Goal: Task Accomplishment & Management: Use online tool/utility

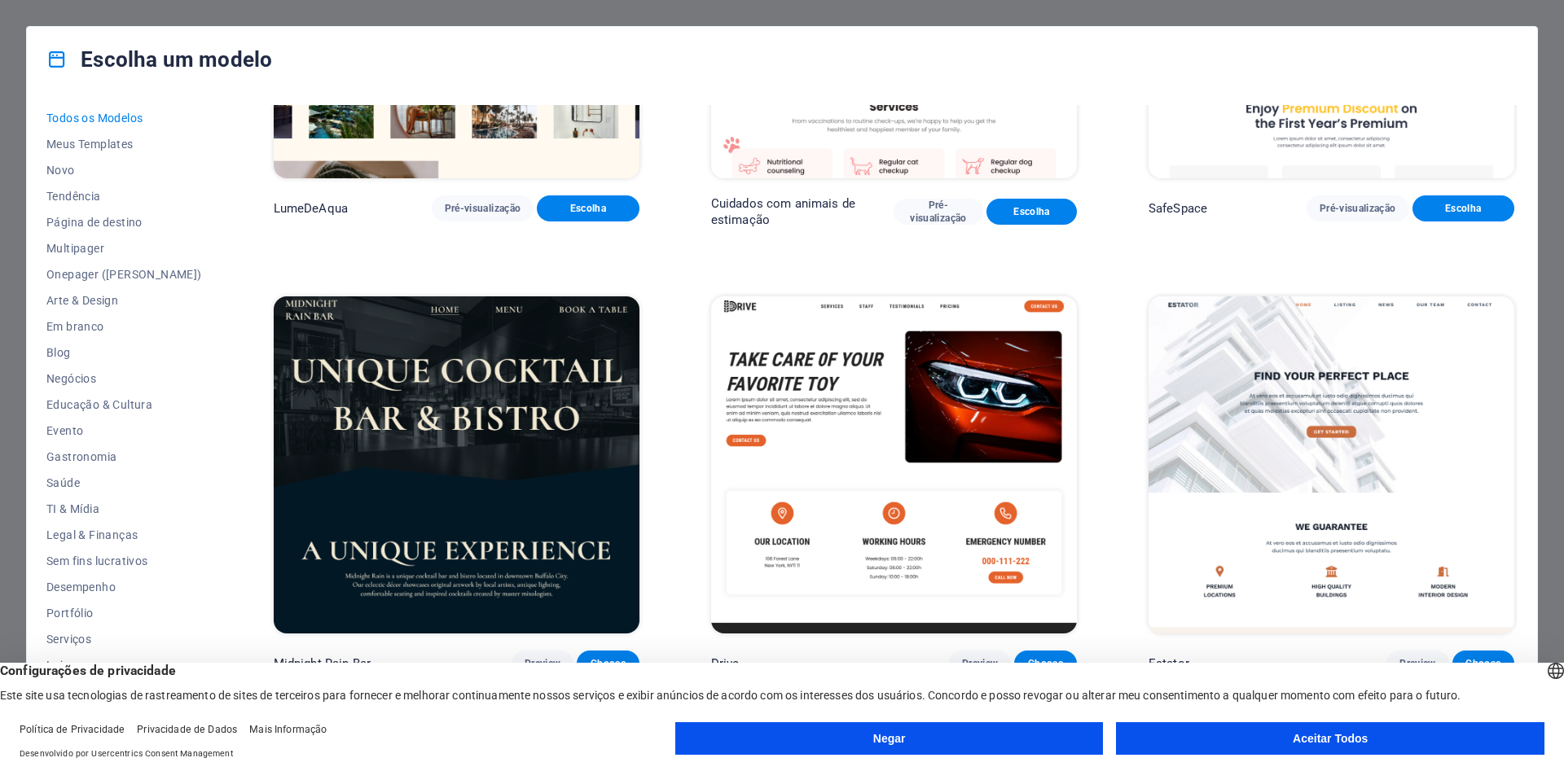
scroll to position [4839, 0]
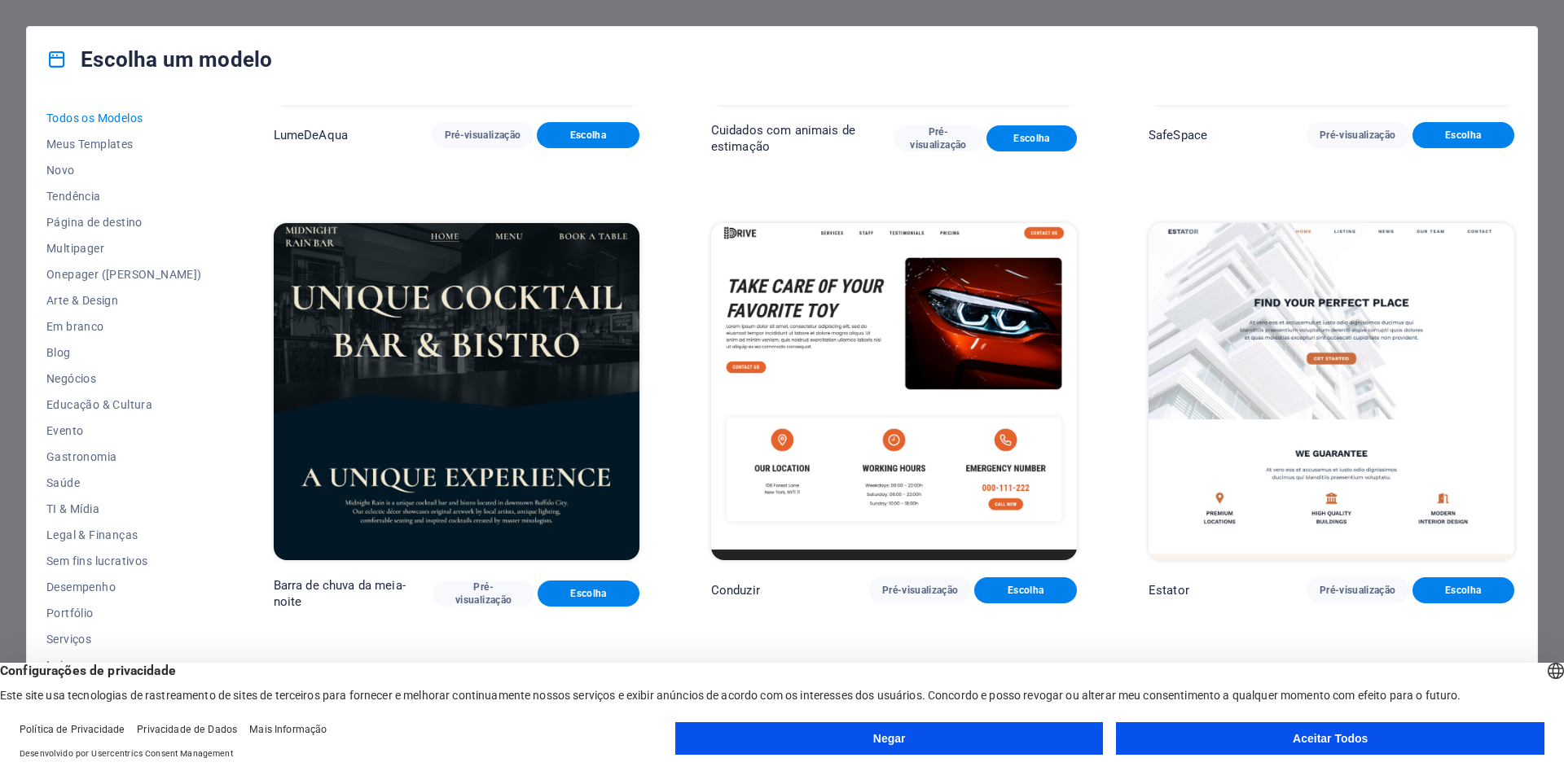
click at [1283, 731] on button "Aceitar Todos" at bounding box center [1330, 738] width 428 height 33
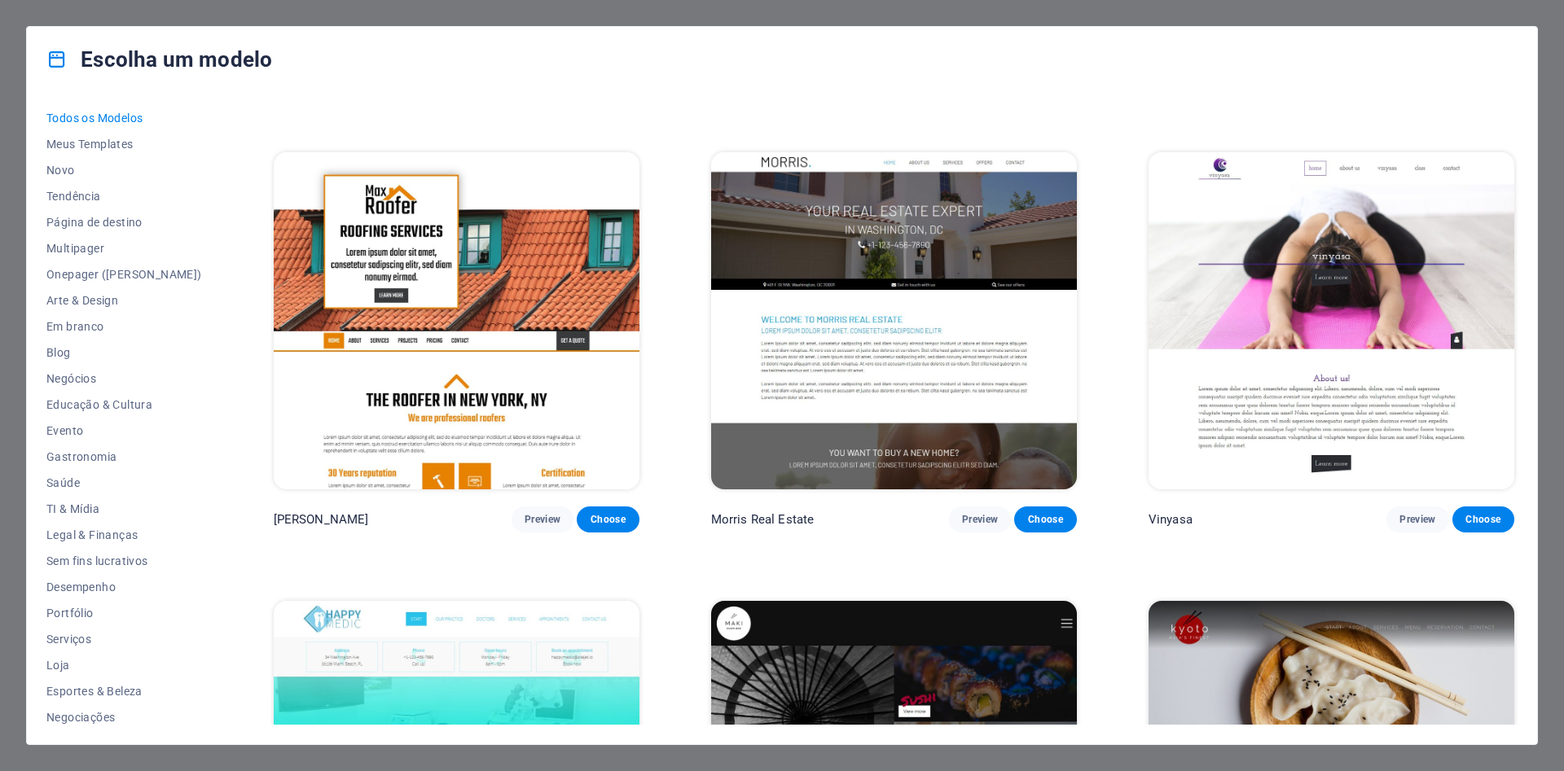
scroll to position [10776, 0]
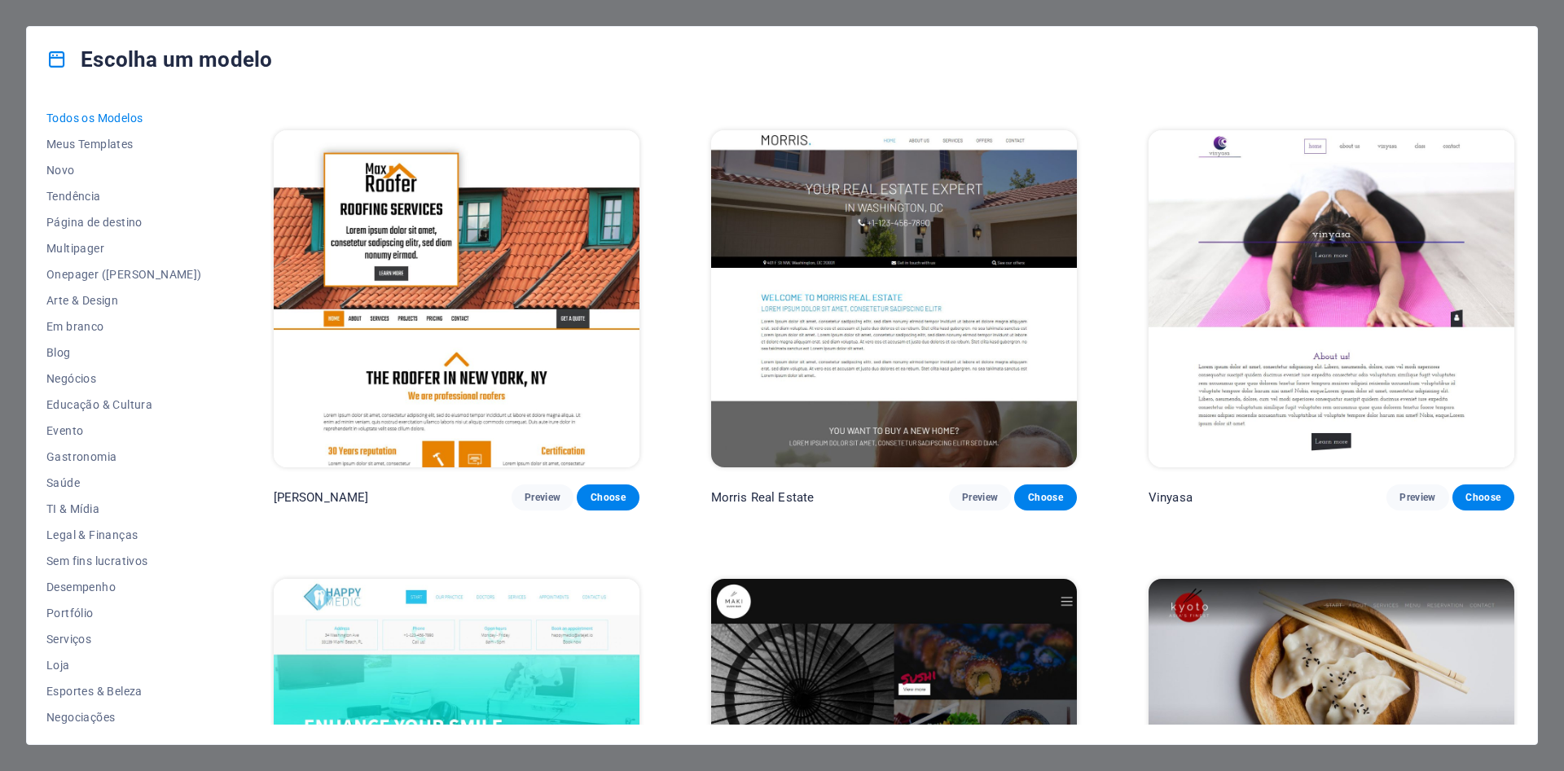
click at [454, 55] on span "Pré-visualização" at bounding box center [483, 48] width 77 height 13
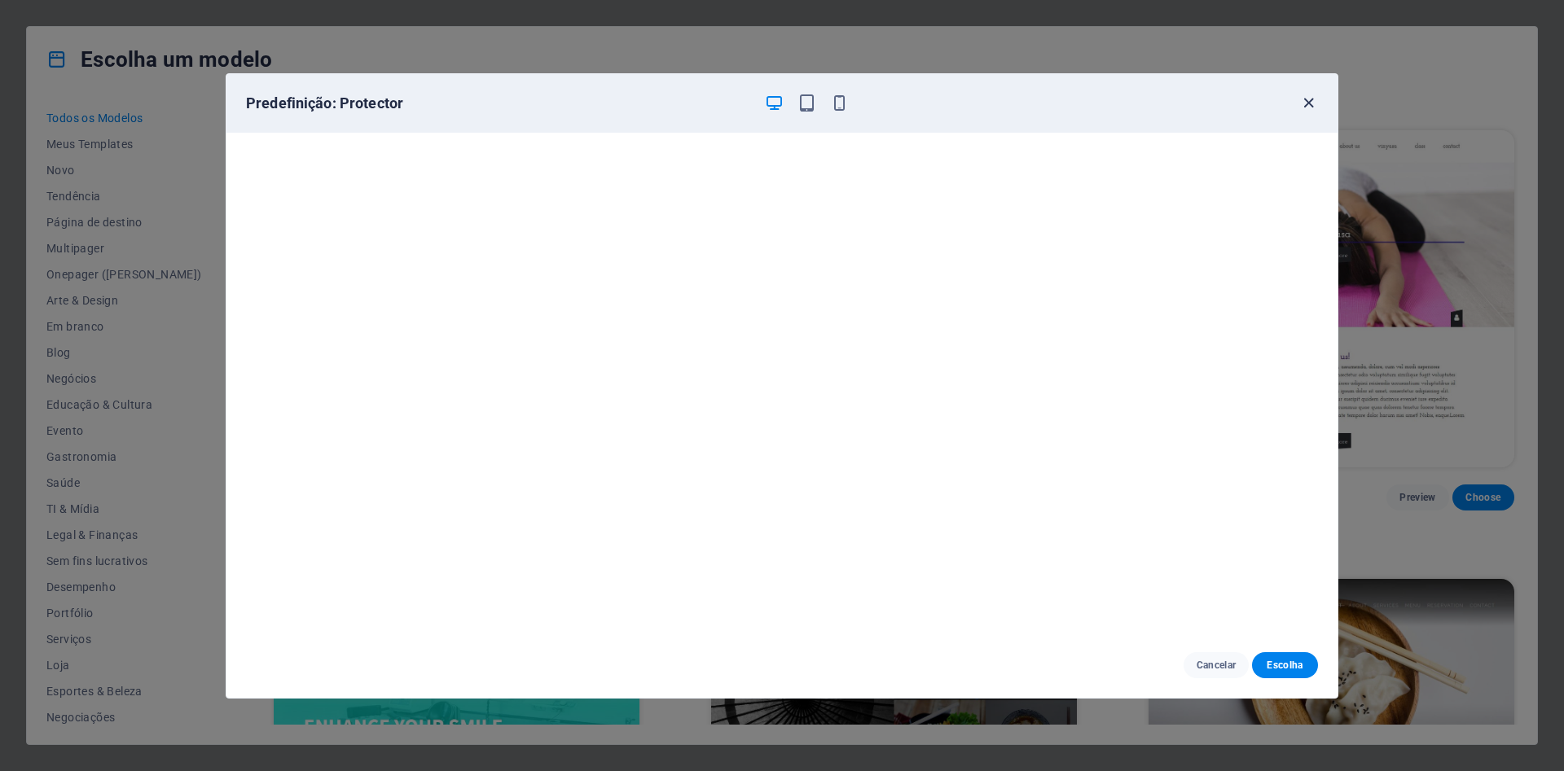
click at [1315, 105] on icon "button" at bounding box center [1308, 103] width 19 height 19
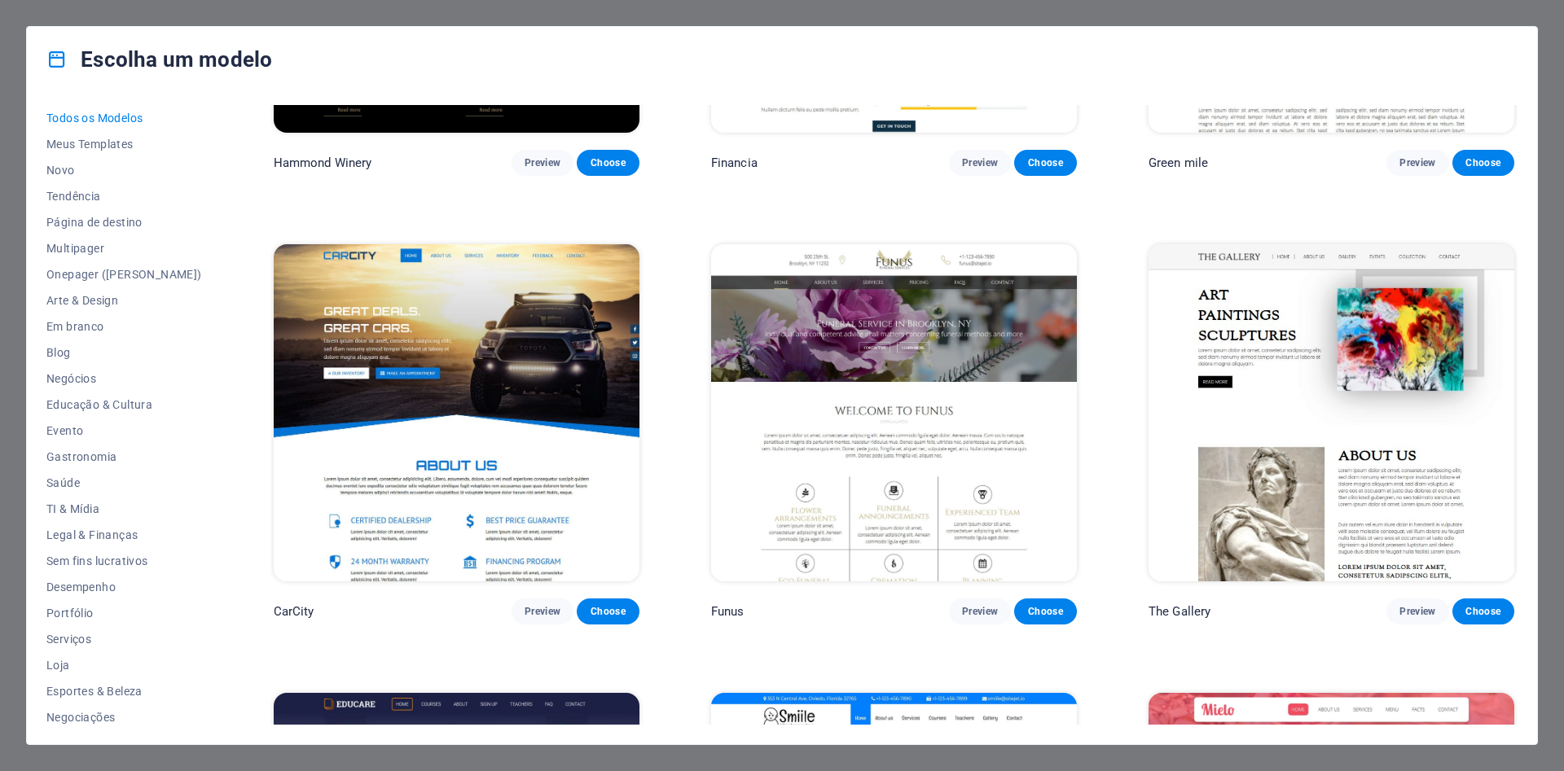
scroll to position [14735, 0]
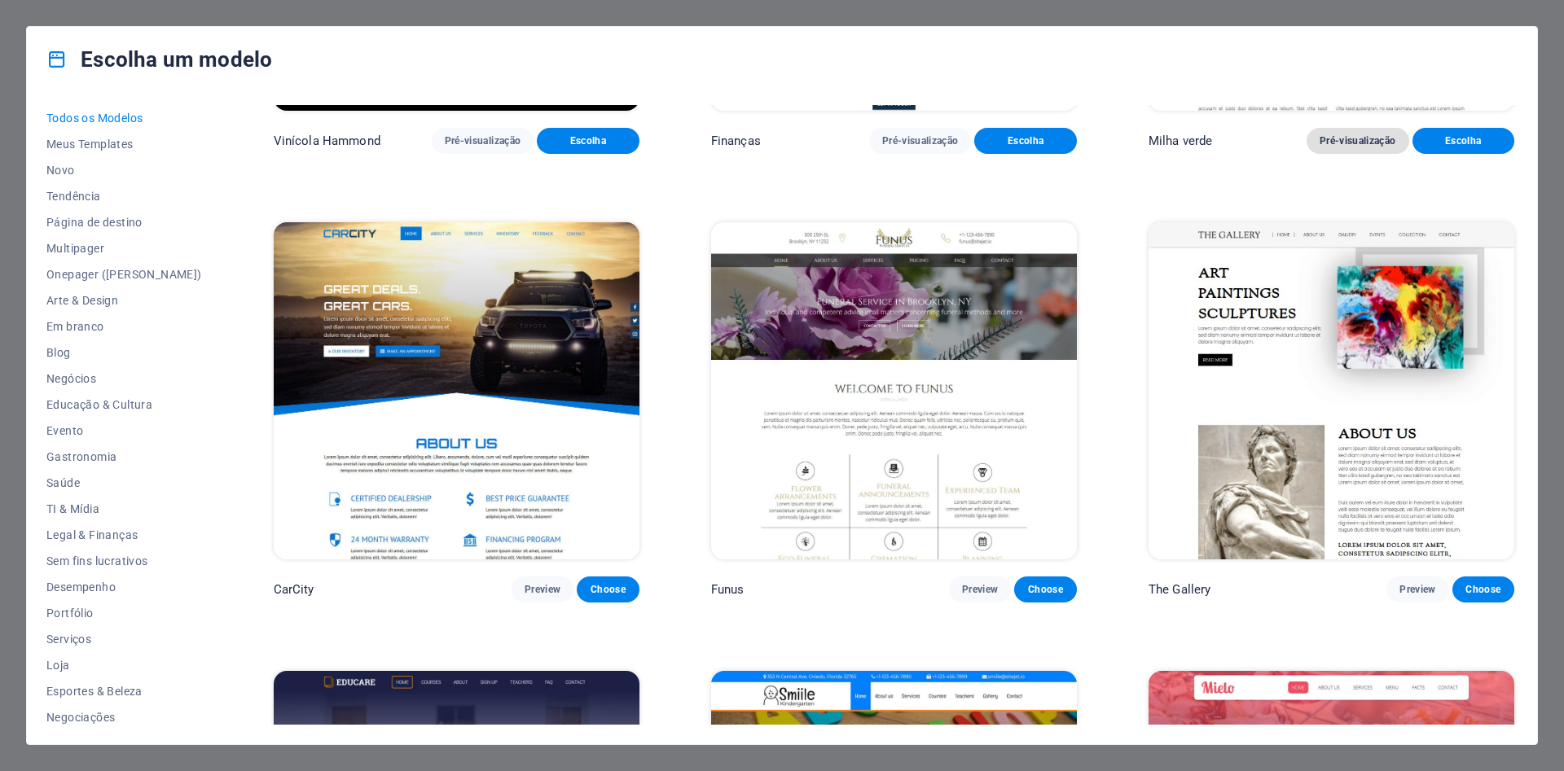
click at [1364, 147] on span "Pré-visualização" at bounding box center [1357, 140] width 77 height 13
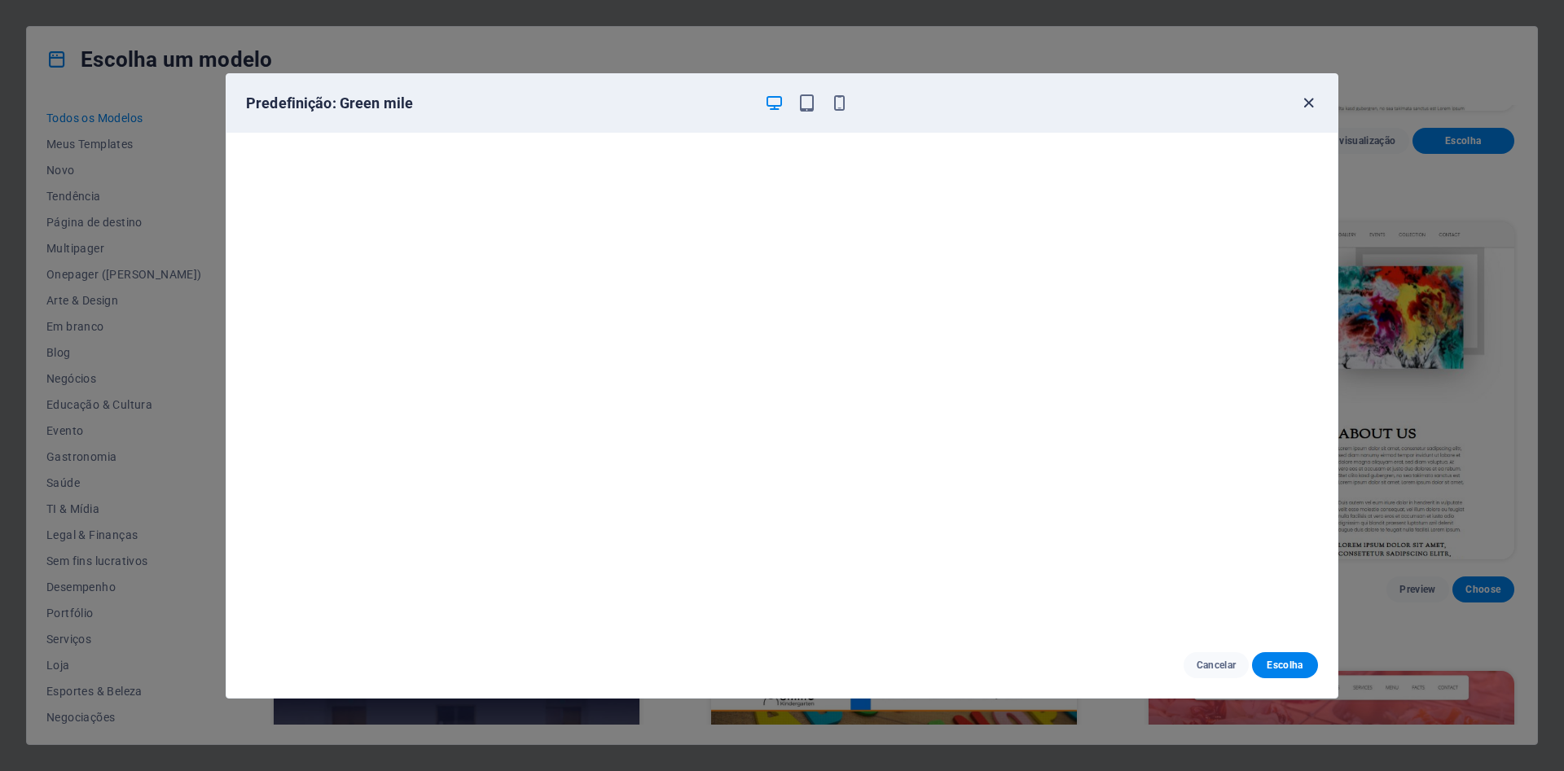
click at [1317, 98] on icon "button" at bounding box center [1308, 103] width 19 height 19
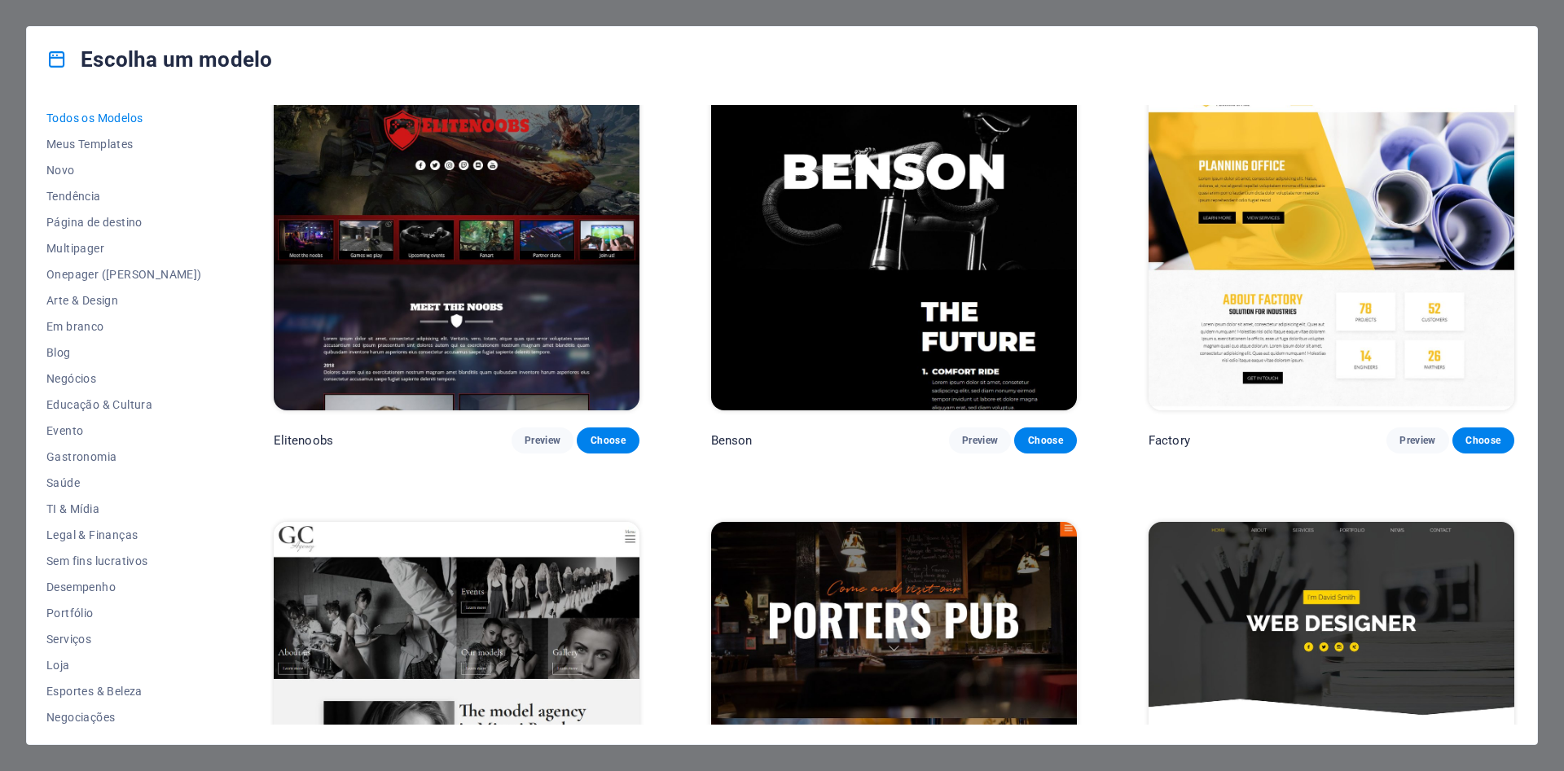
scroll to position [17593, 0]
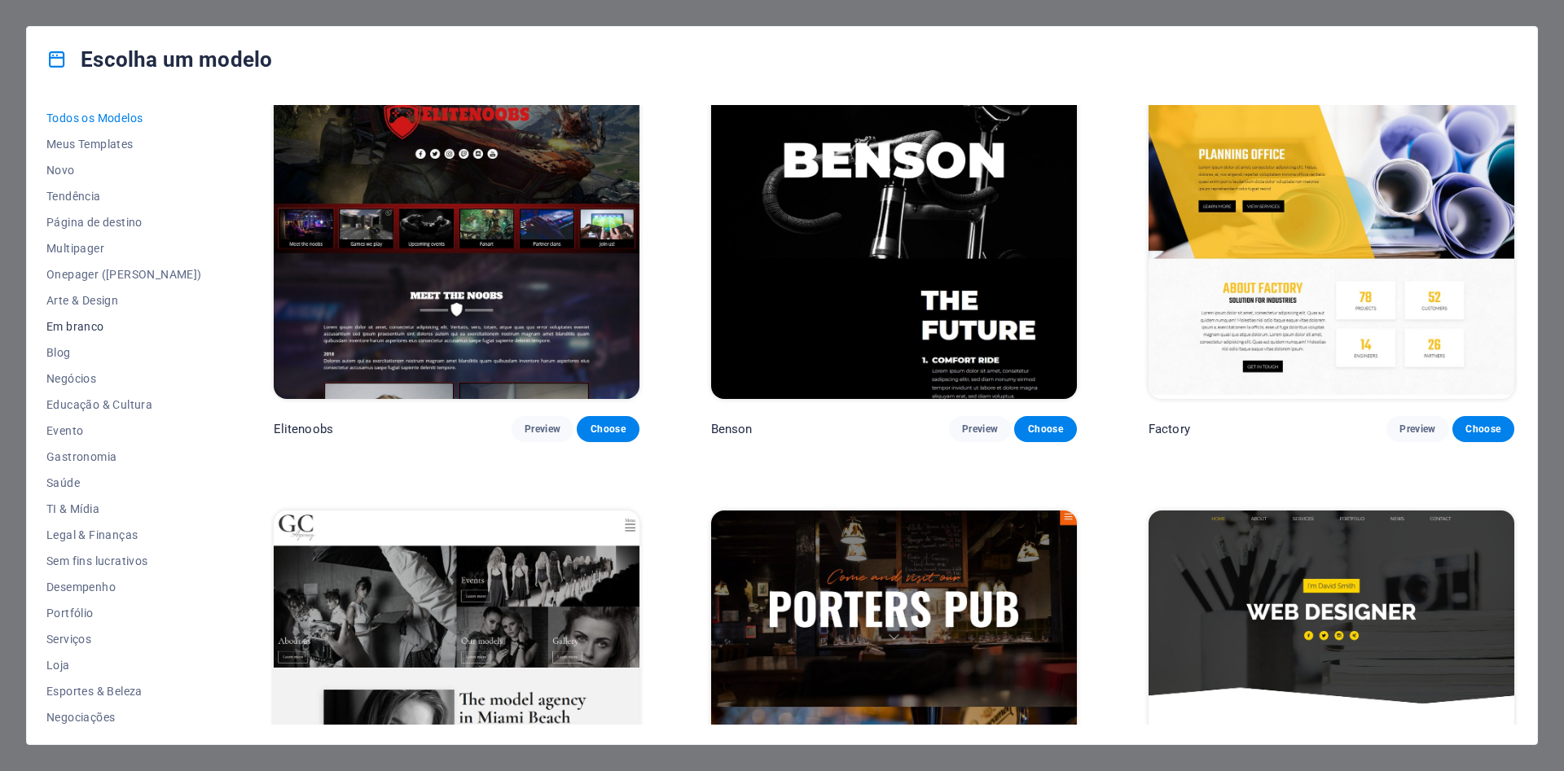
click at [77, 318] on button "Em branco" at bounding box center [124, 327] width 156 height 26
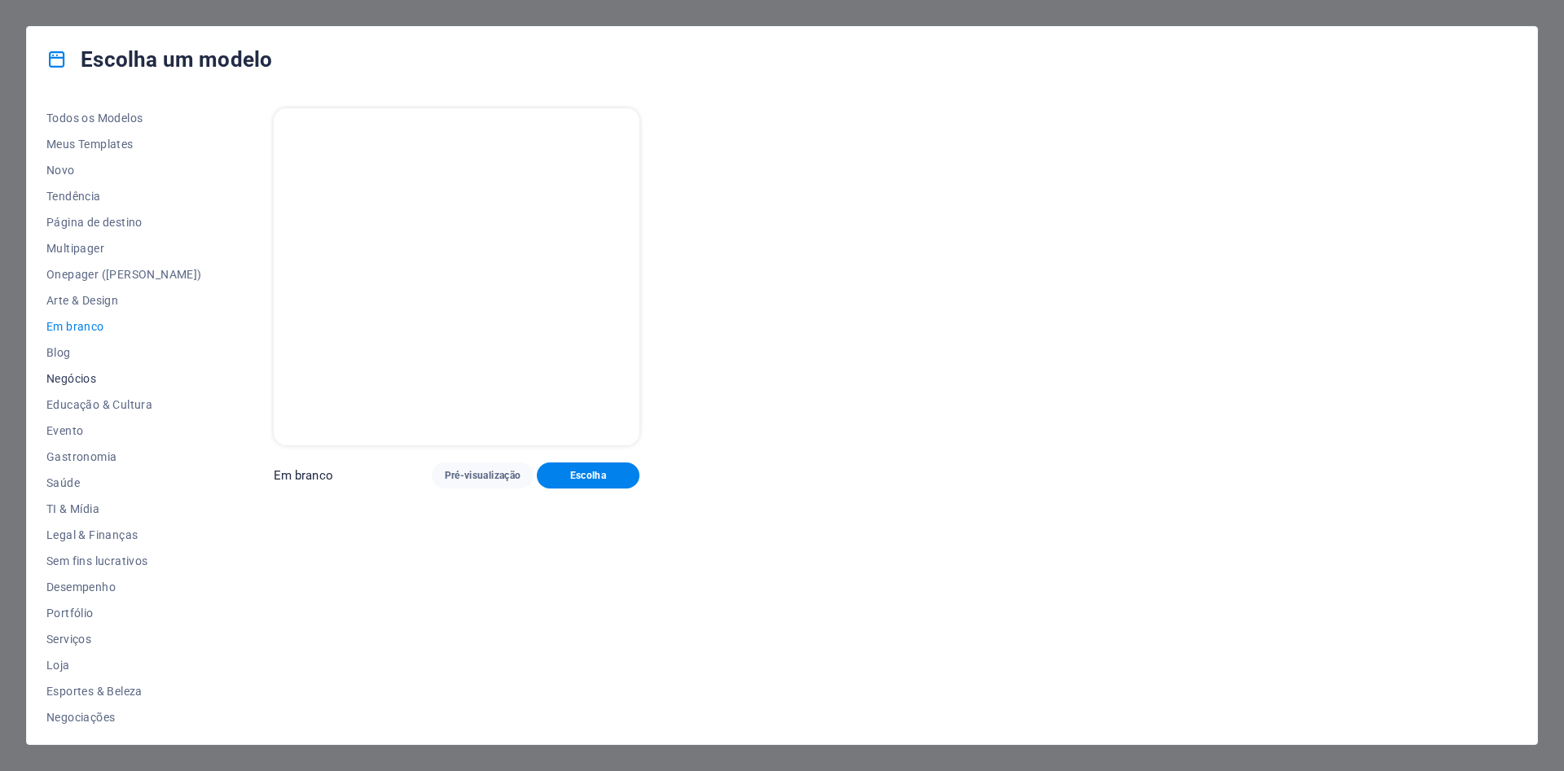
click at [72, 383] on span "Negócios" at bounding box center [124, 378] width 156 height 13
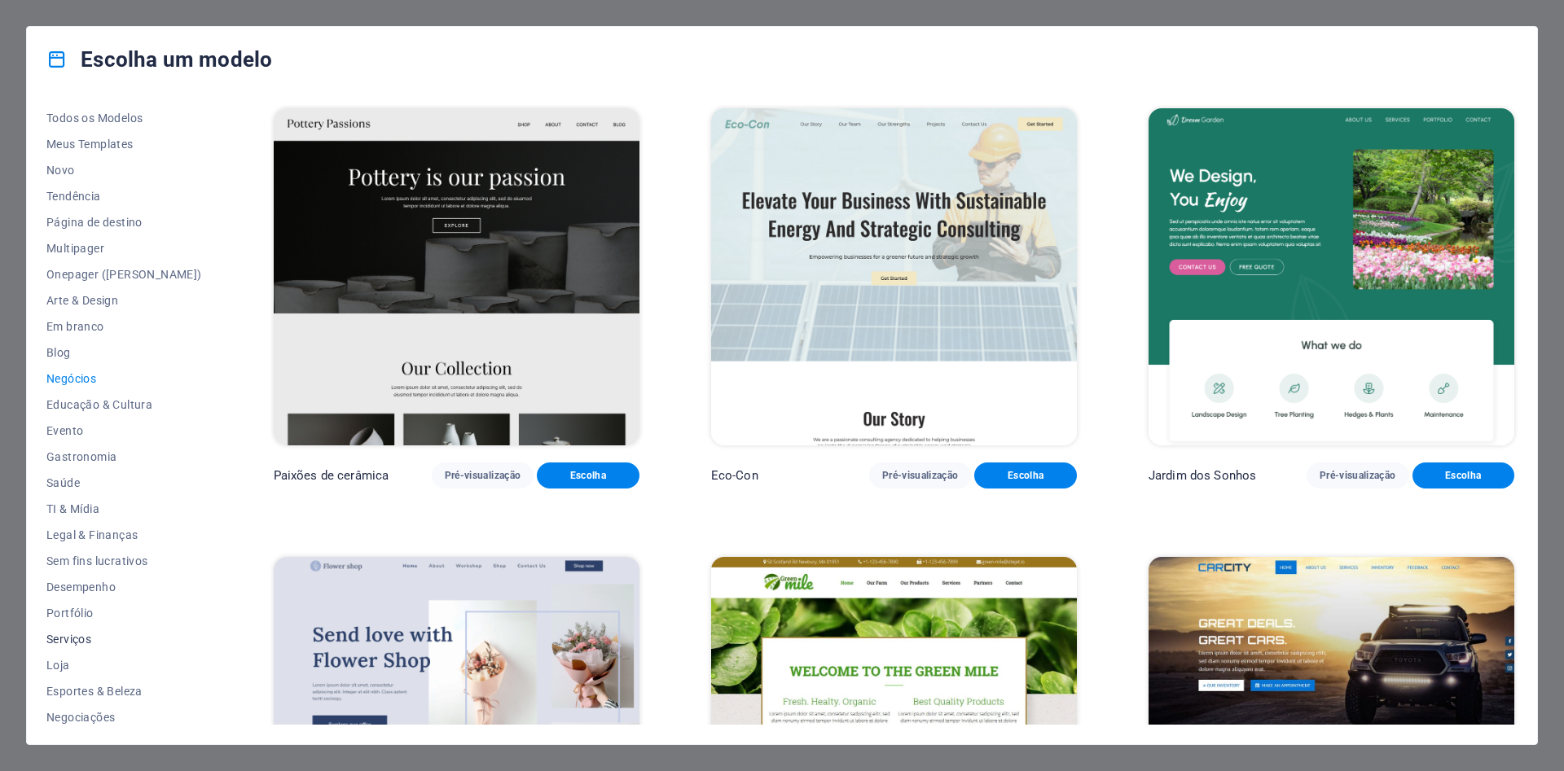
click at [73, 640] on span "Serviços" at bounding box center [124, 639] width 156 height 13
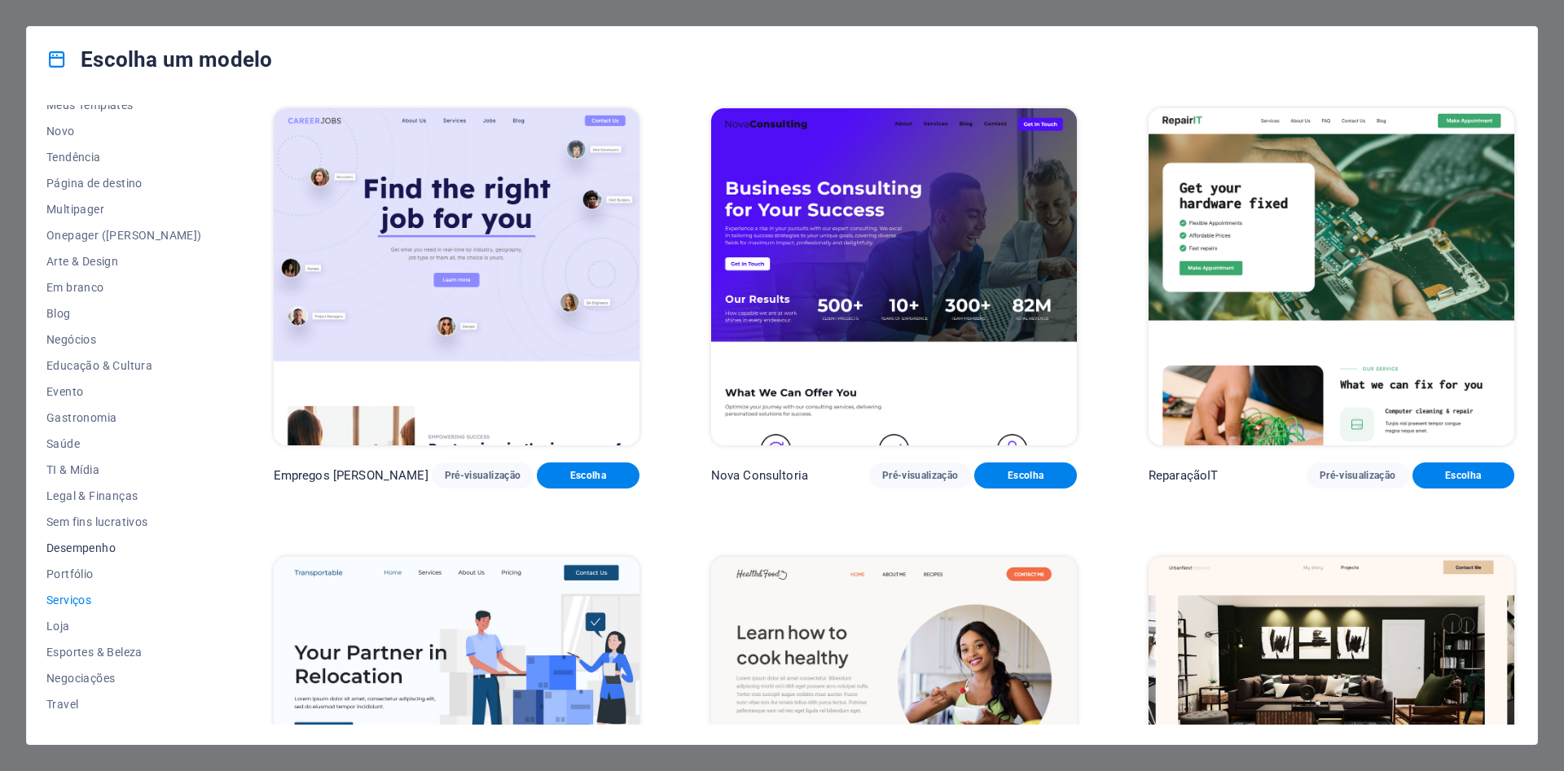
scroll to position [58, 0]
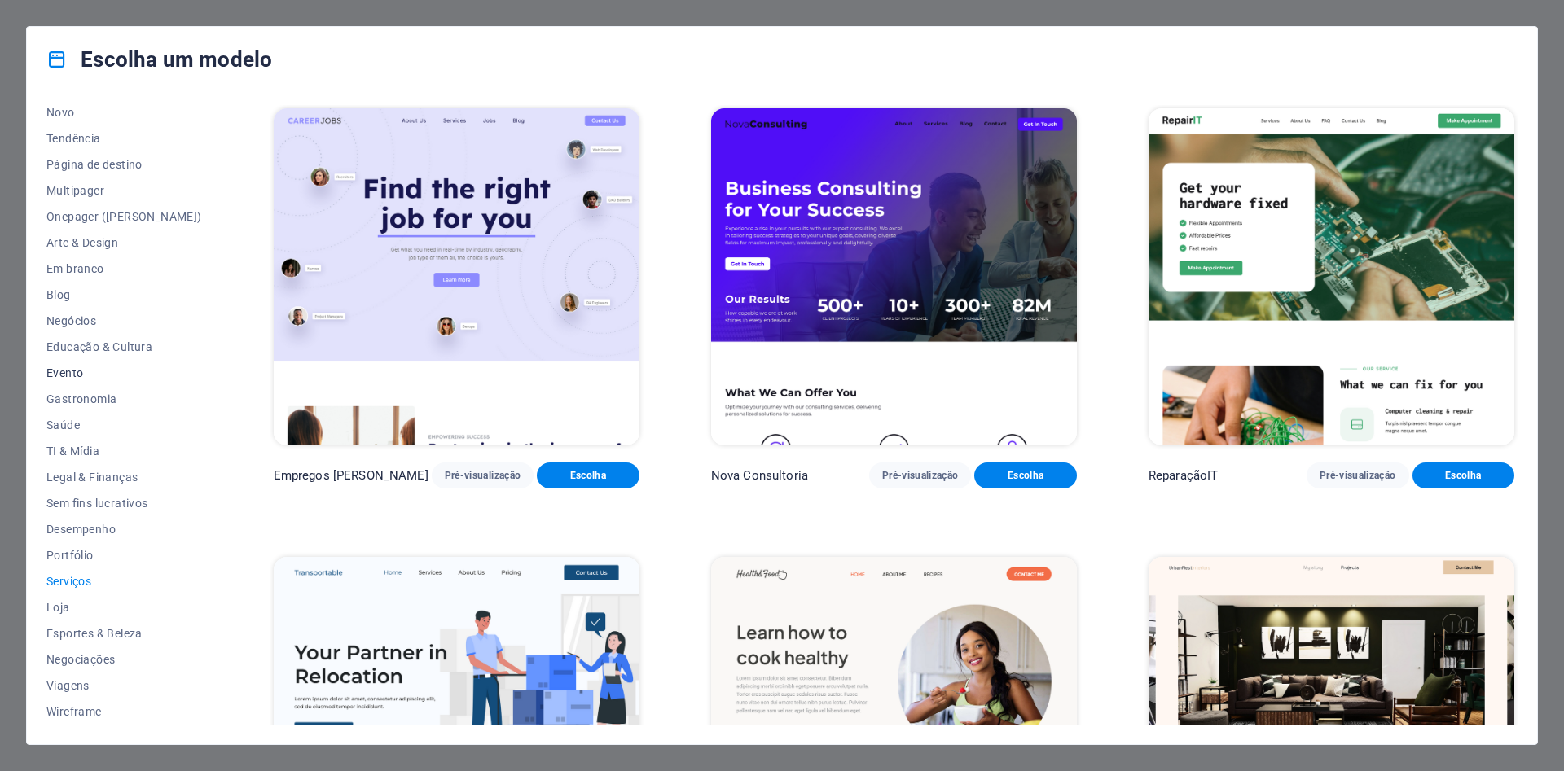
click at [72, 376] on span "Evento" at bounding box center [124, 372] width 156 height 13
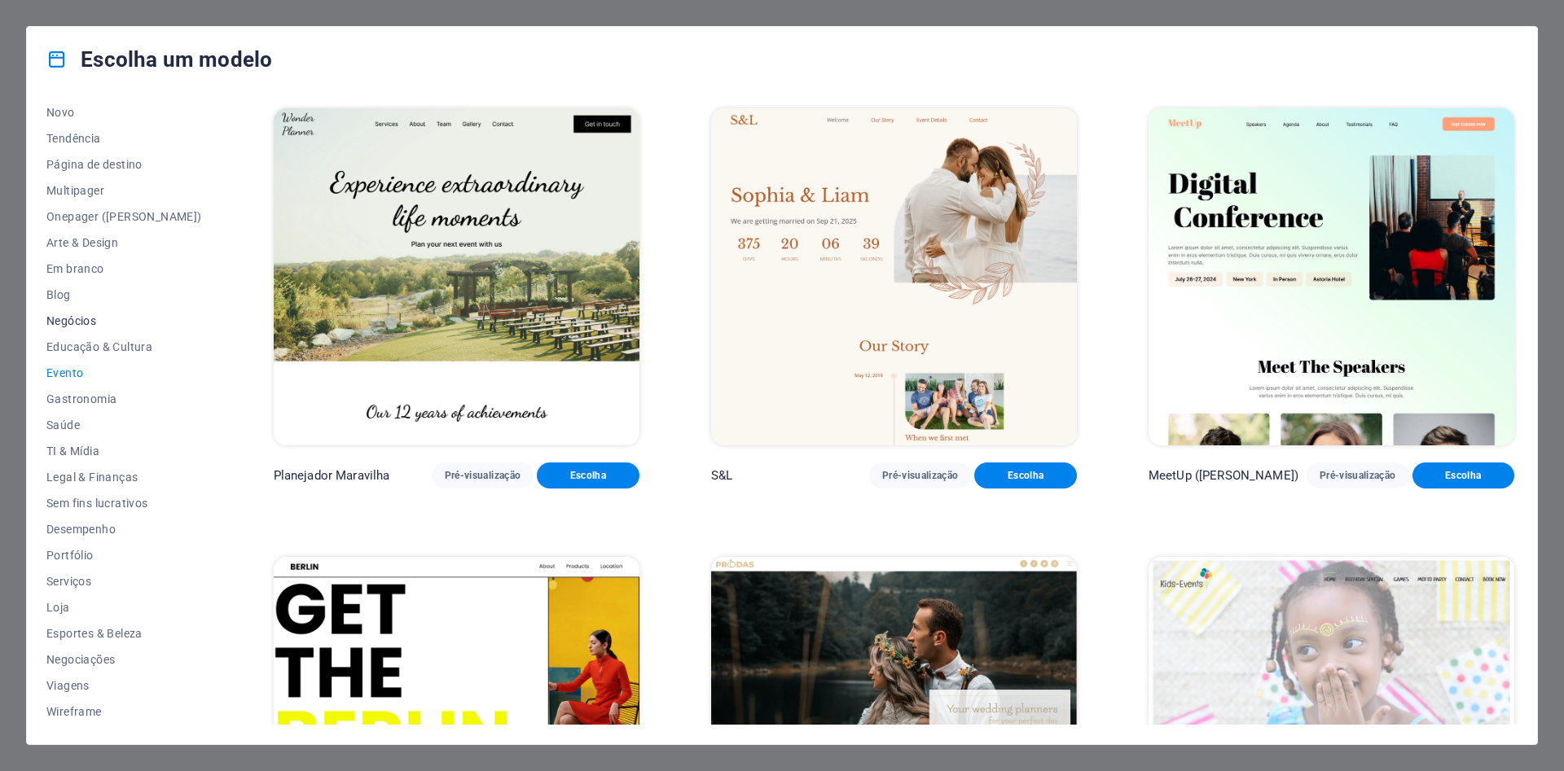
click at [72, 324] on span "Negócios" at bounding box center [124, 320] width 156 height 13
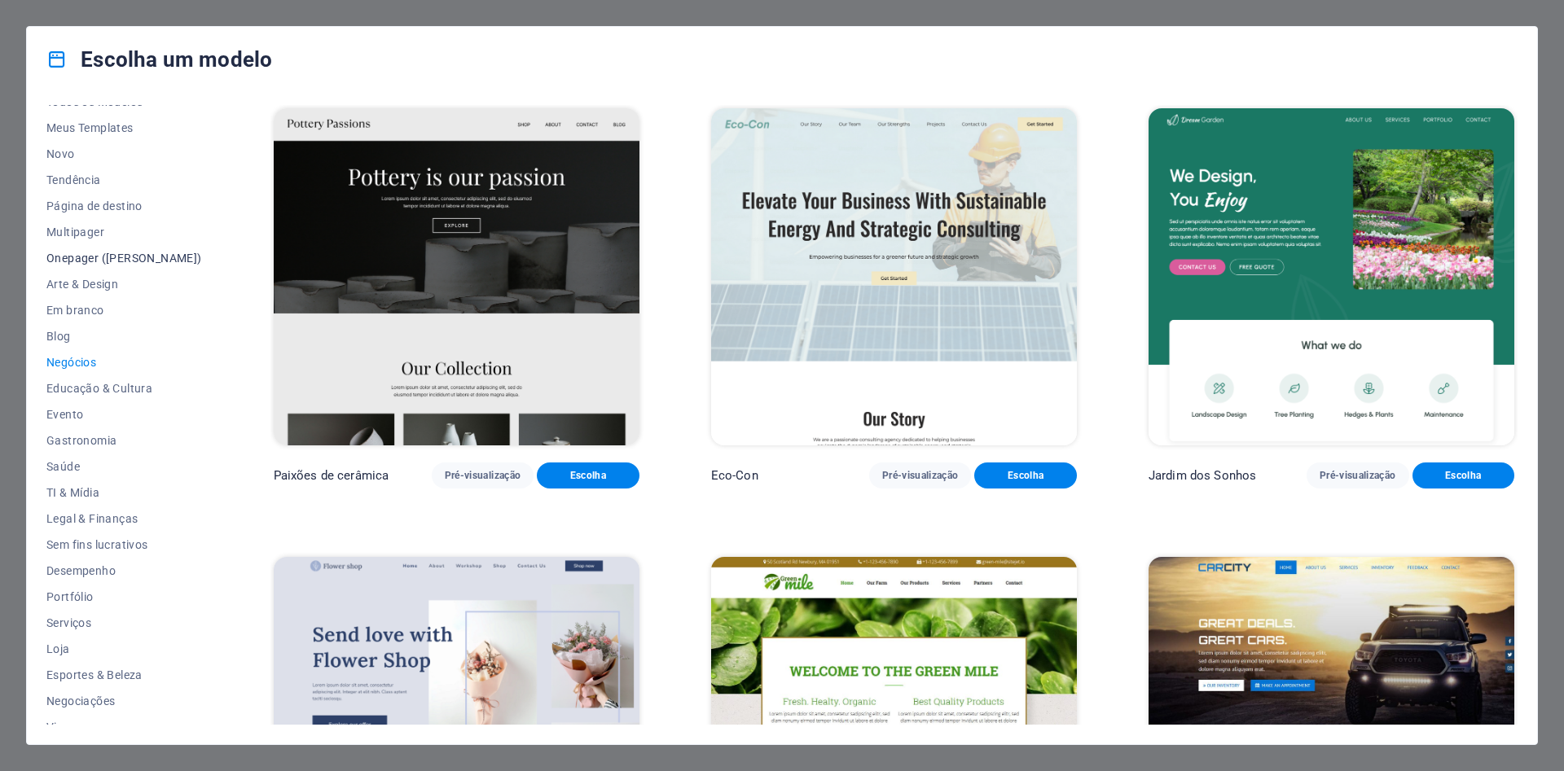
scroll to position [0, 0]
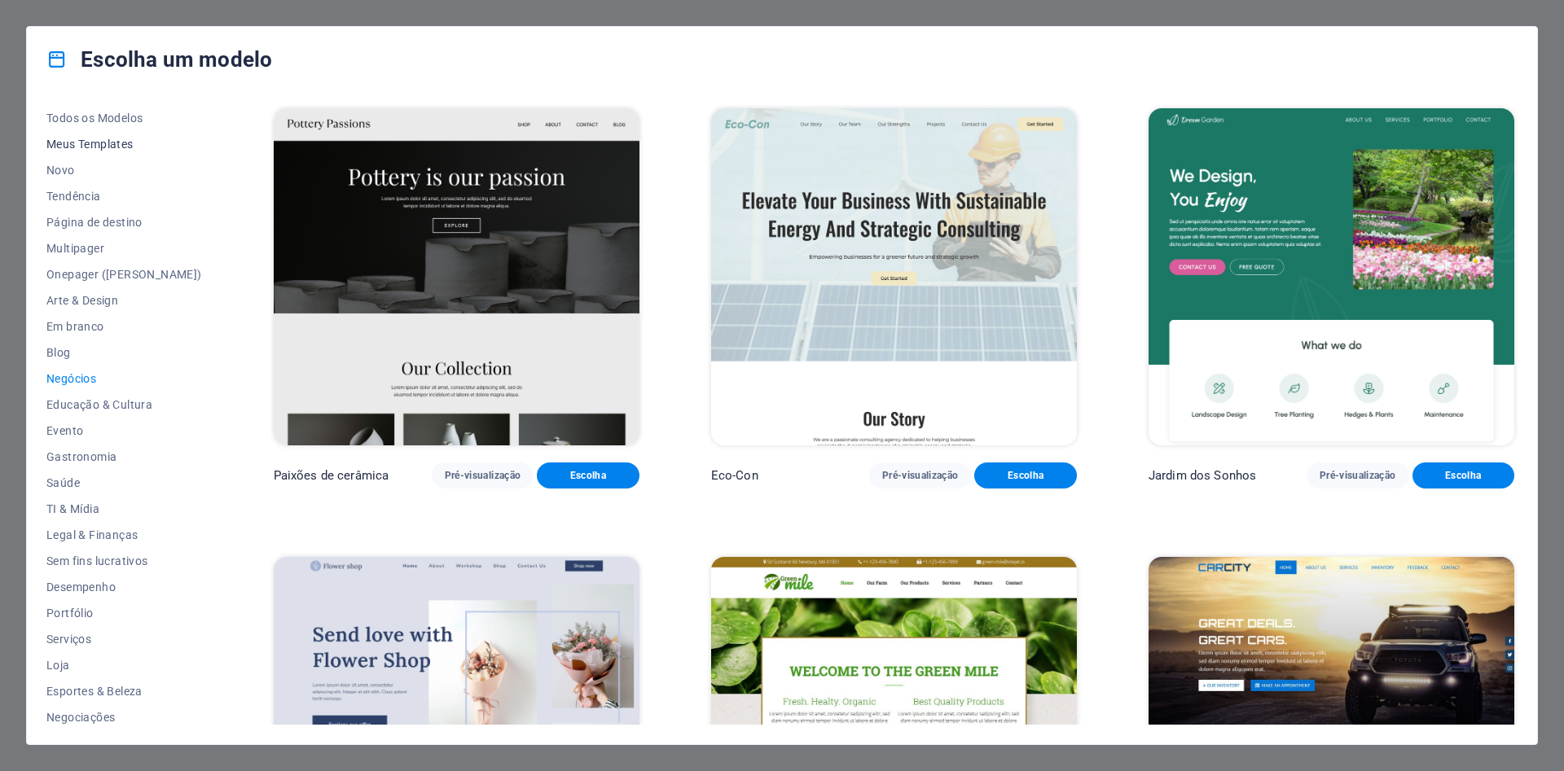
click at [115, 144] on span "Meus Templates" at bounding box center [124, 144] width 156 height 13
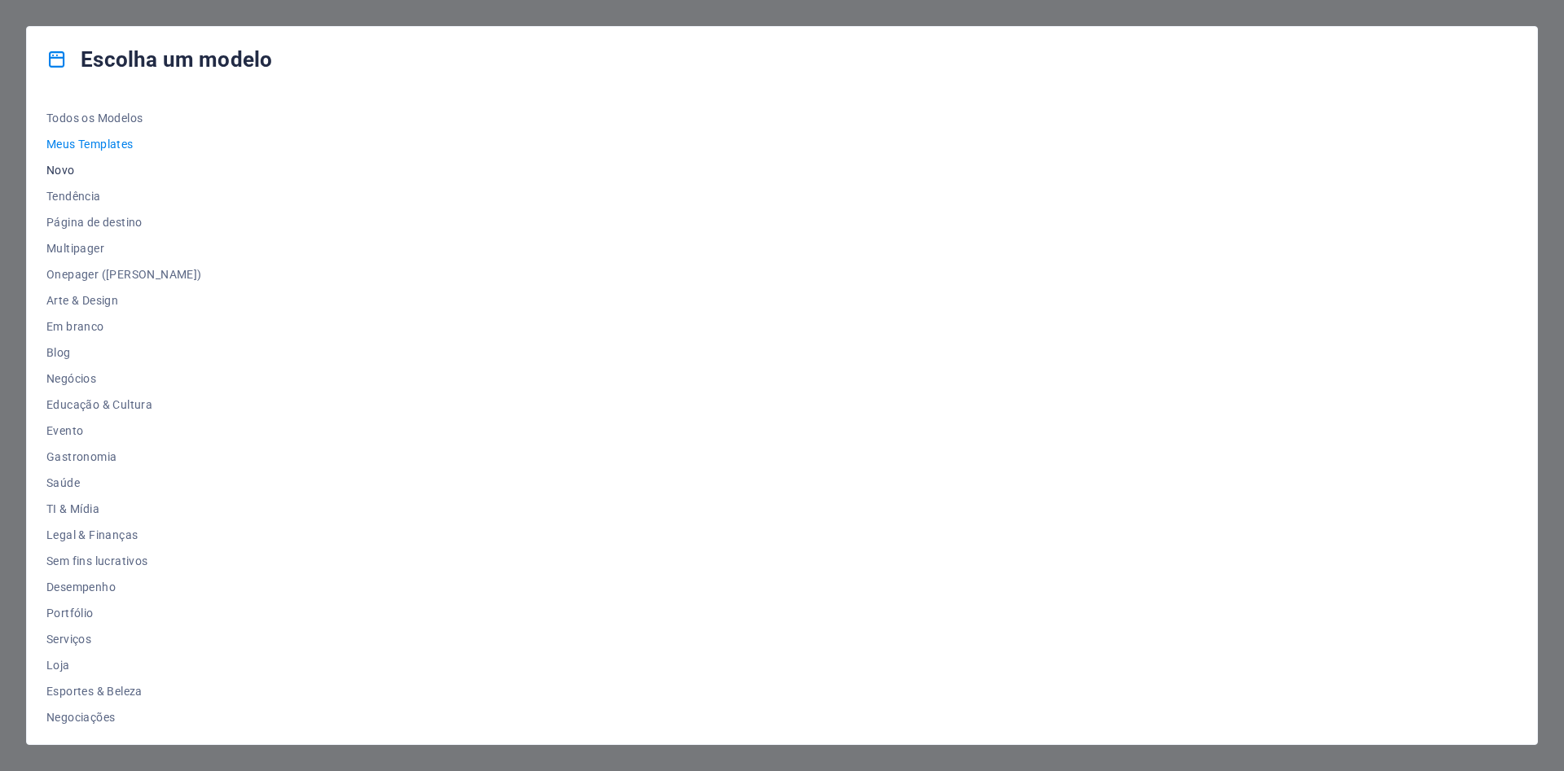
click at [58, 171] on span "Novo" at bounding box center [124, 170] width 156 height 13
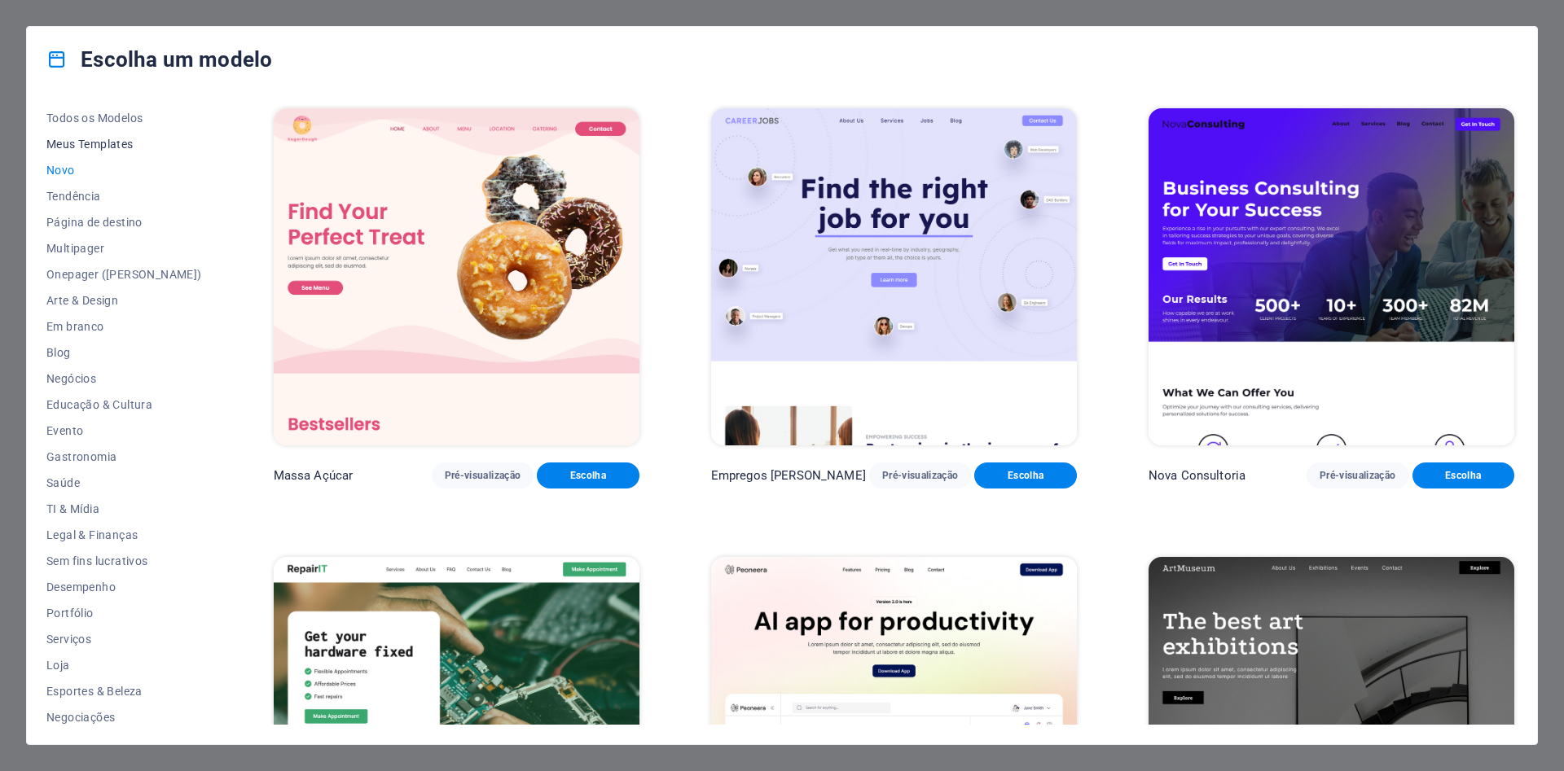
click at [76, 145] on span "Meus Templates" at bounding box center [124, 144] width 156 height 13
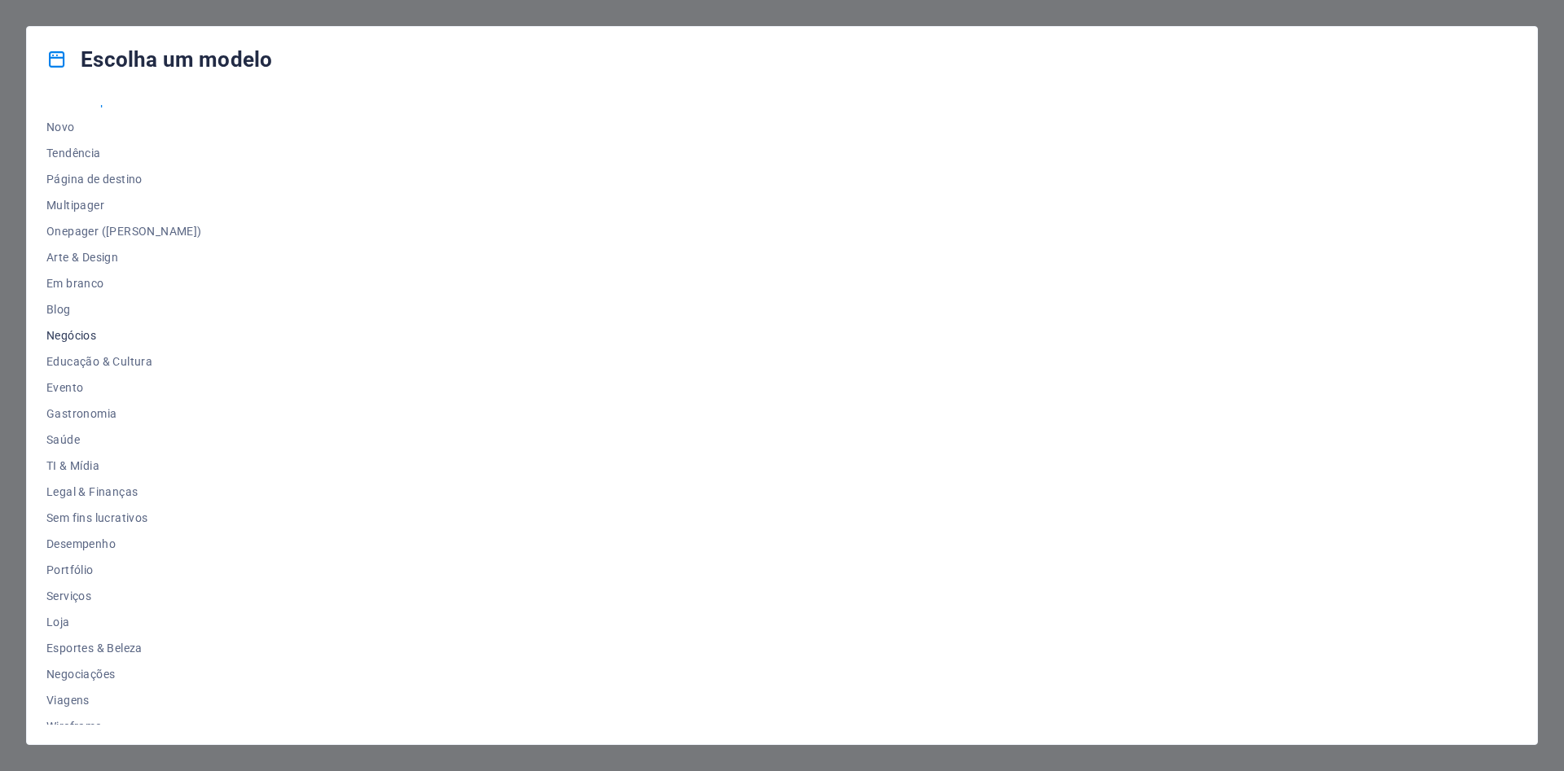
scroll to position [58, 0]
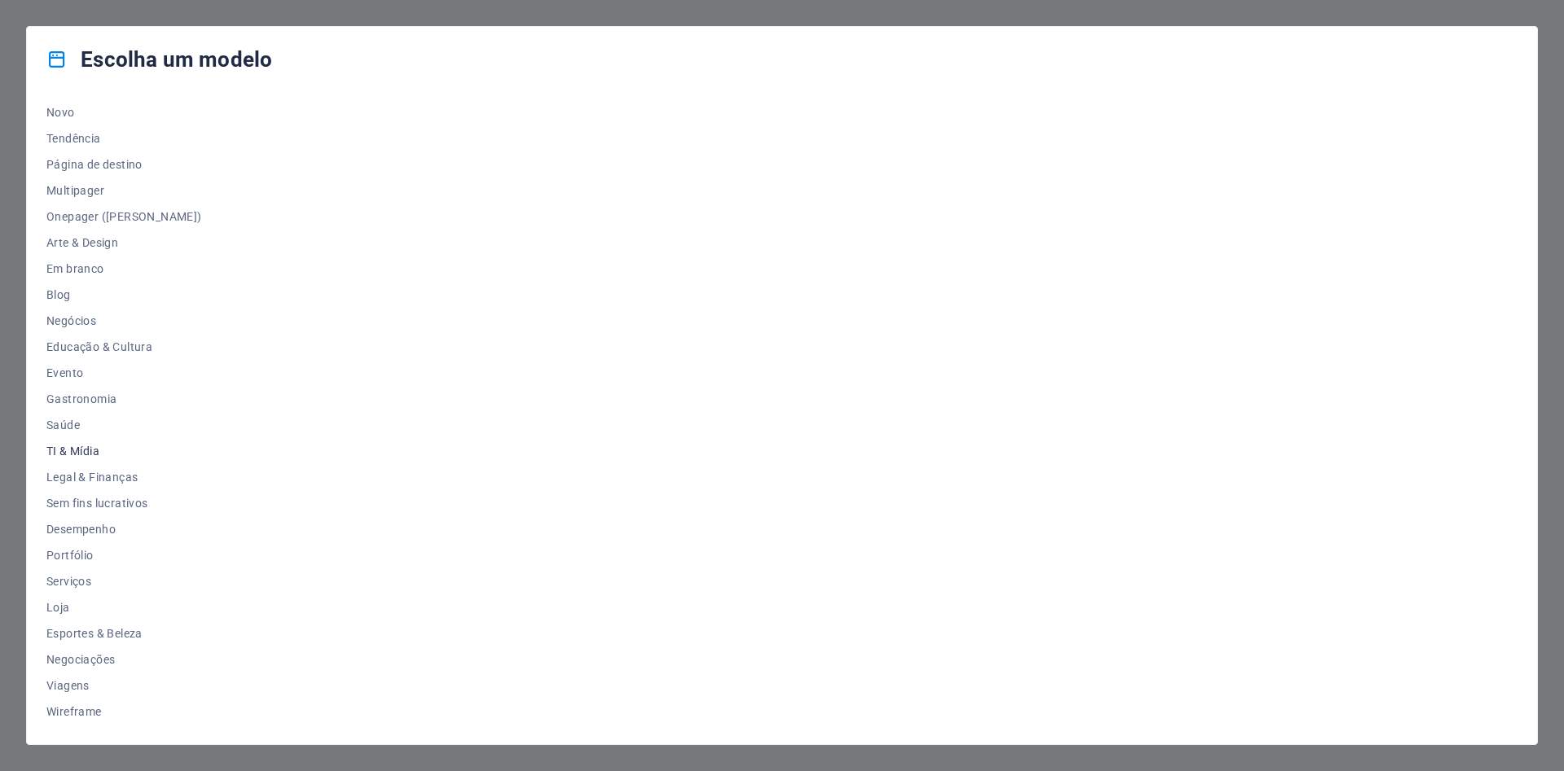
click at [72, 450] on span "TI & Mídia" at bounding box center [124, 451] width 156 height 13
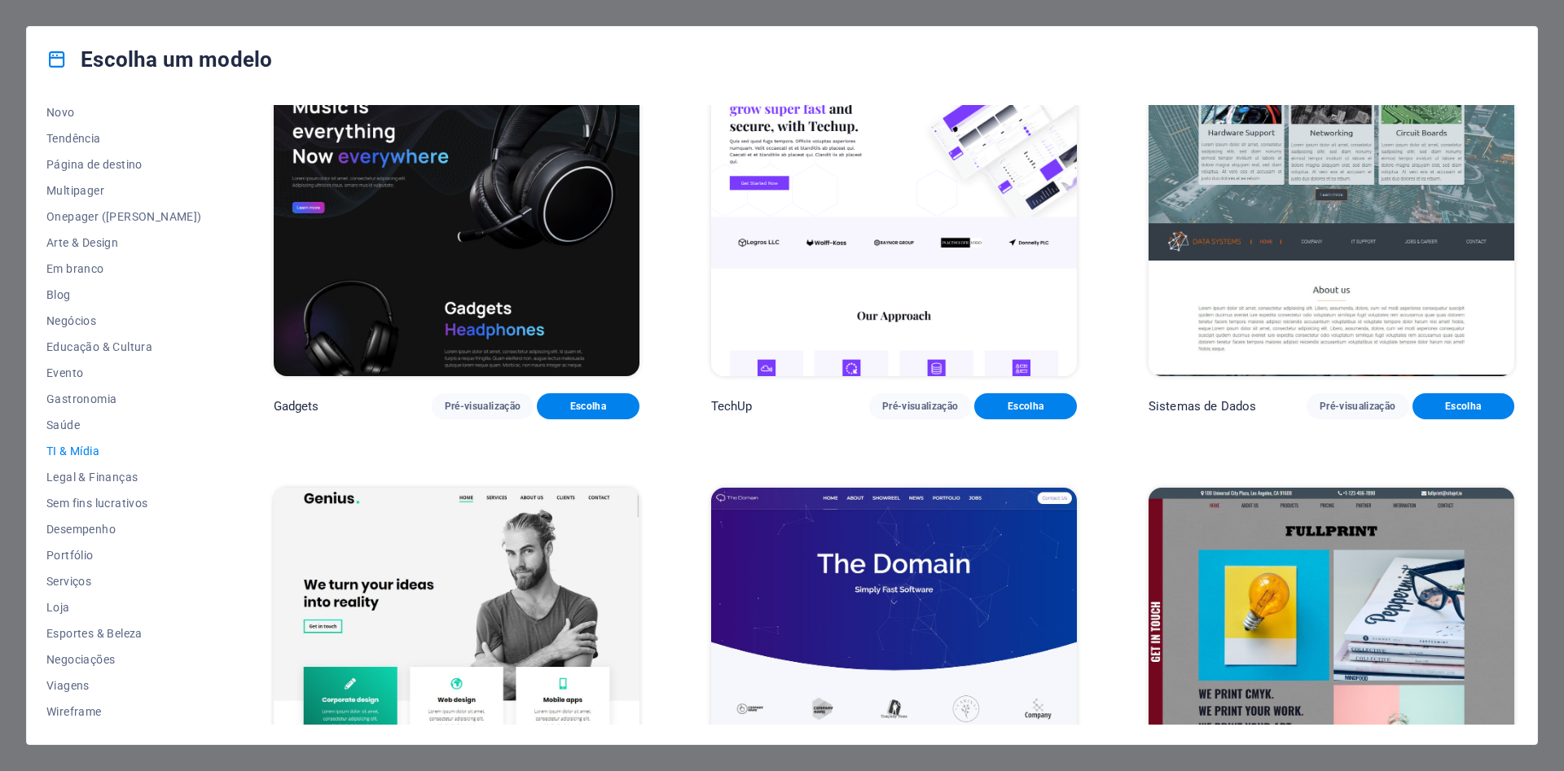
scroll to position [513, 0]
